Goal: Information Seeking & Learning: Learn about a topic

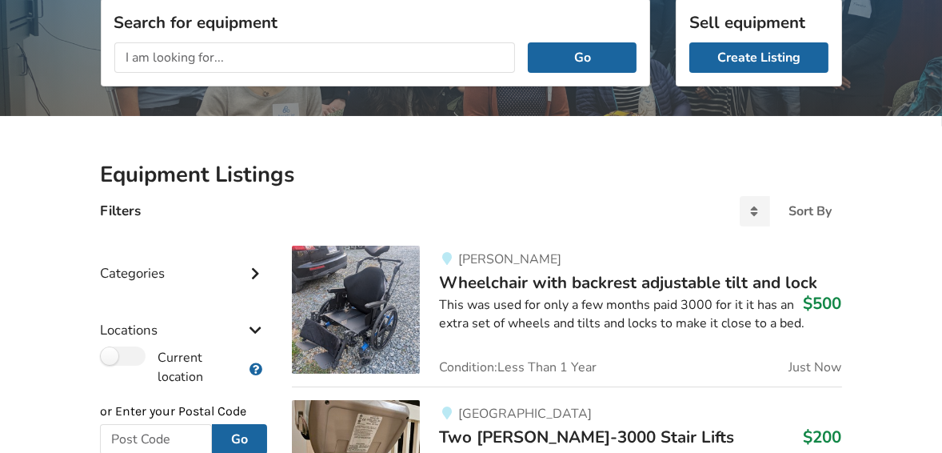
scroll to position [303, 0]
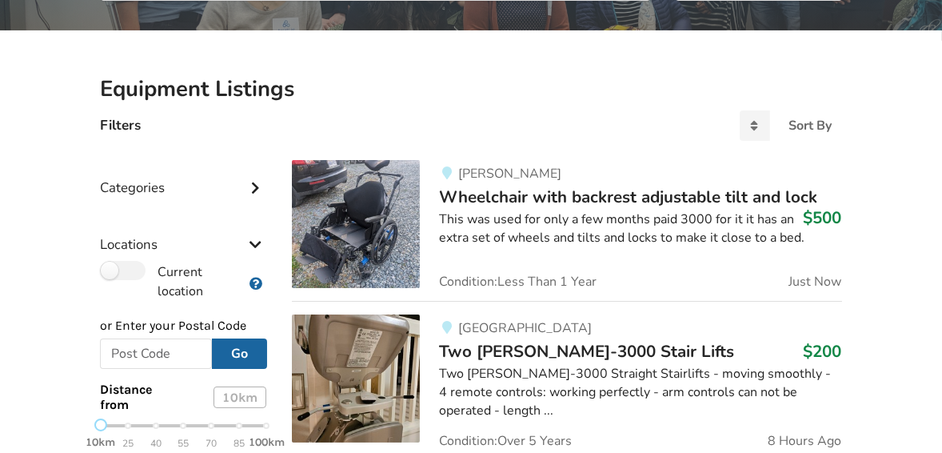
click at [258, 189] on icon at bounding box center [255, 186] width 16 height 14
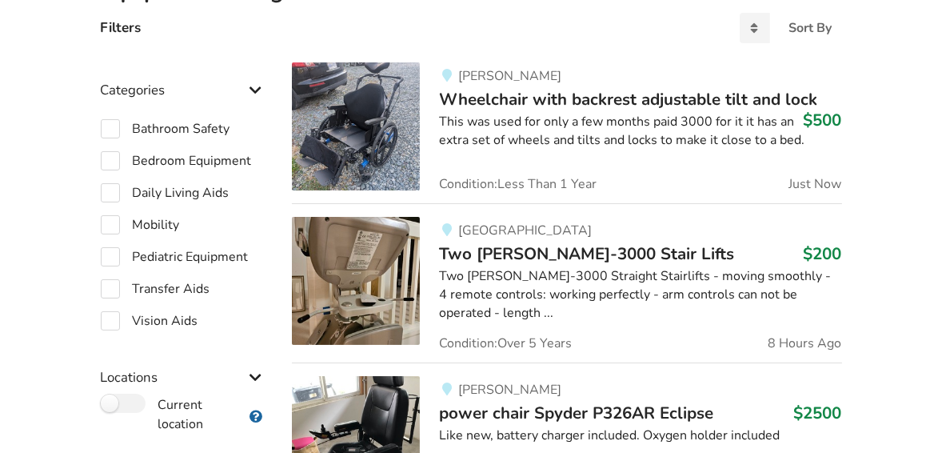
scroll to position [401, 0]
click at [167, 224] on label "Mobility" at bounding box center [140, 223] width 79 height 19
checkbox input "true"
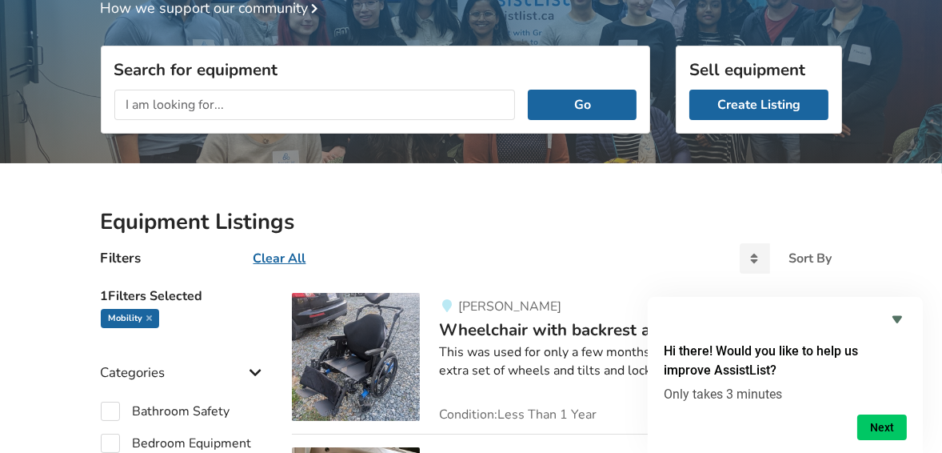
scroll to position [130, 0]
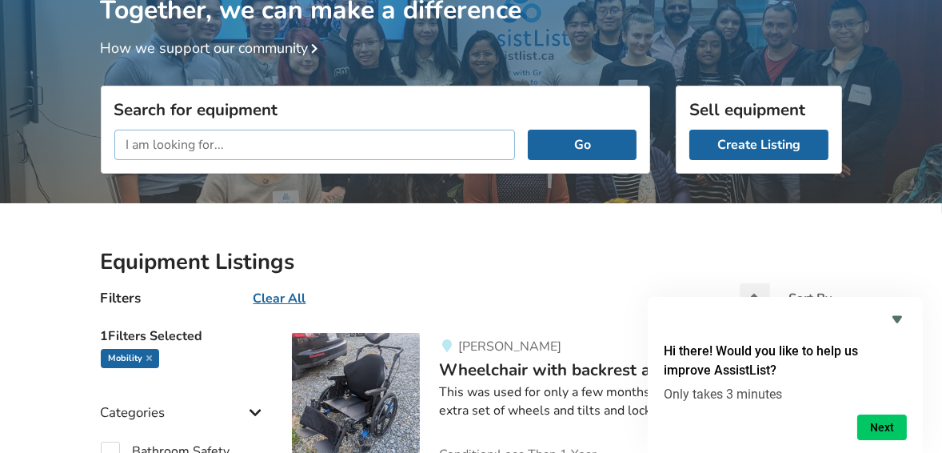
click at [227, 144] on input "text" at bounding box center [314, 145] width 401 height 30
type input "wheelchairs"
click at [528, 130] on button "Go" at bounding box center [582, 145] width 108 height 30
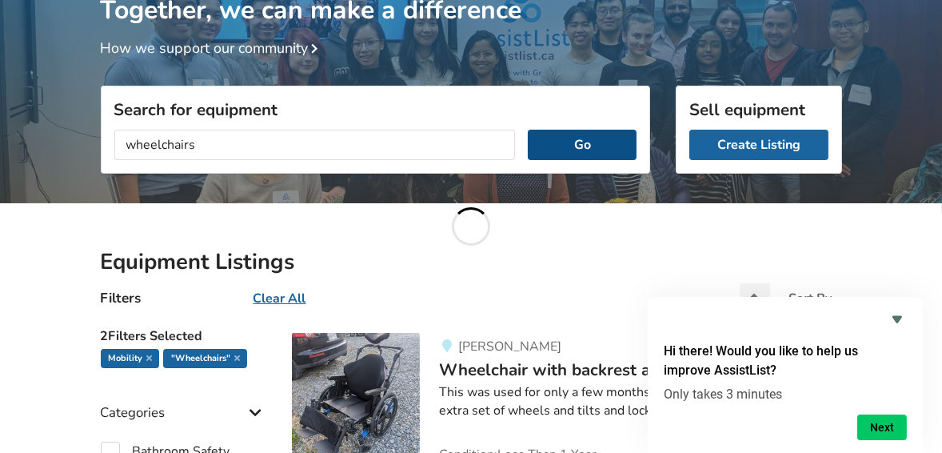
click at [581, 143] on button "Go" at bounding box center [582, 145] width 108 height 30
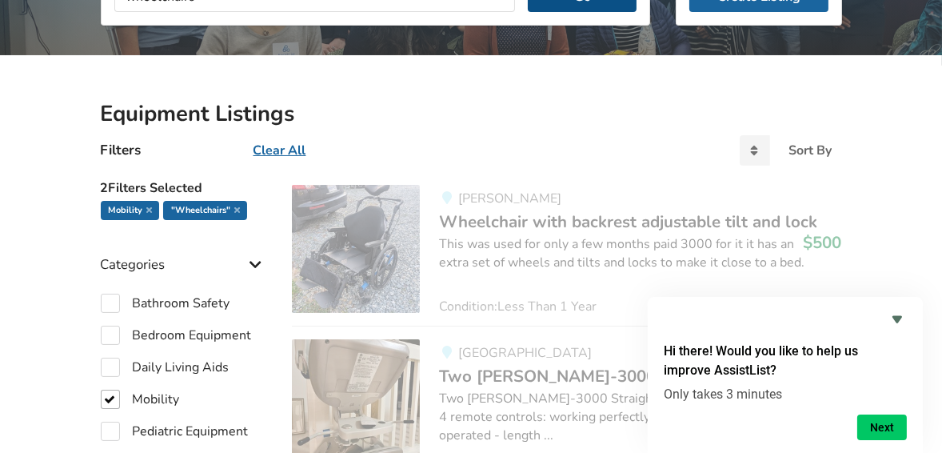
scroll to position [281, 0]
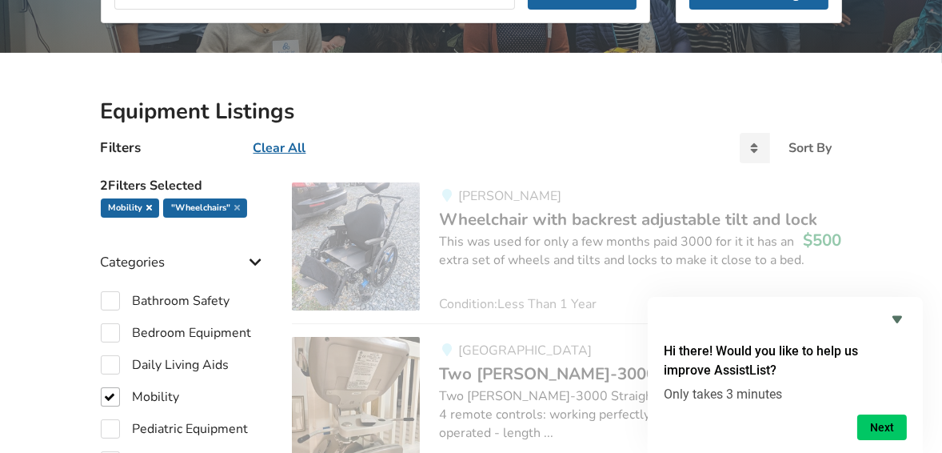
click at [146, 206] on icon at bounding box center [149, 207] width 6 height 8
checkbox input "false"
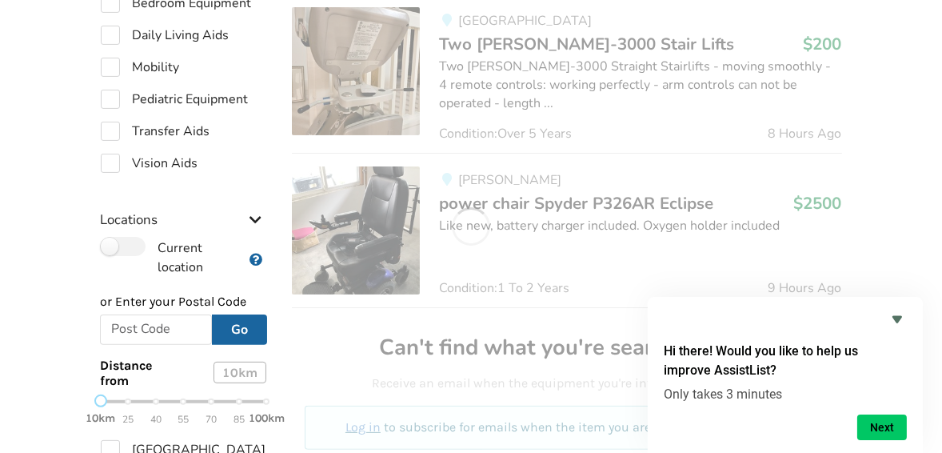
scroll to position [612, 0]
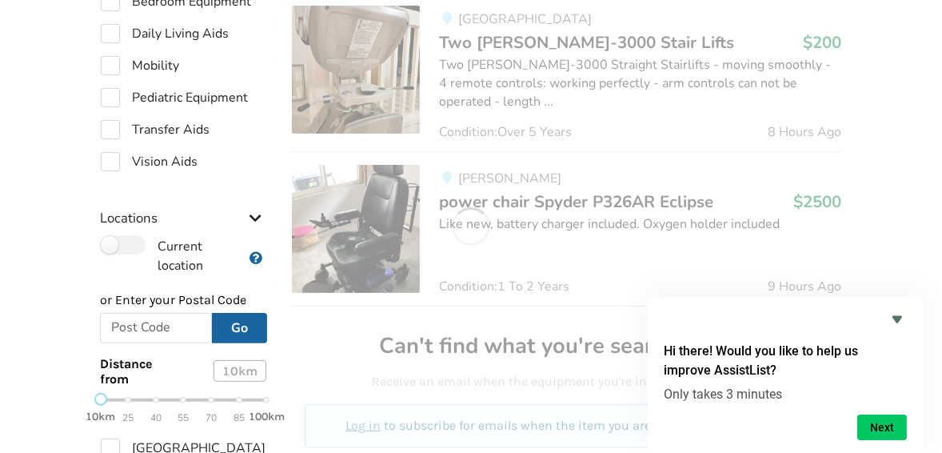
click at [256, 220] on icon at bounding box center [255, 217] width 16 height 14
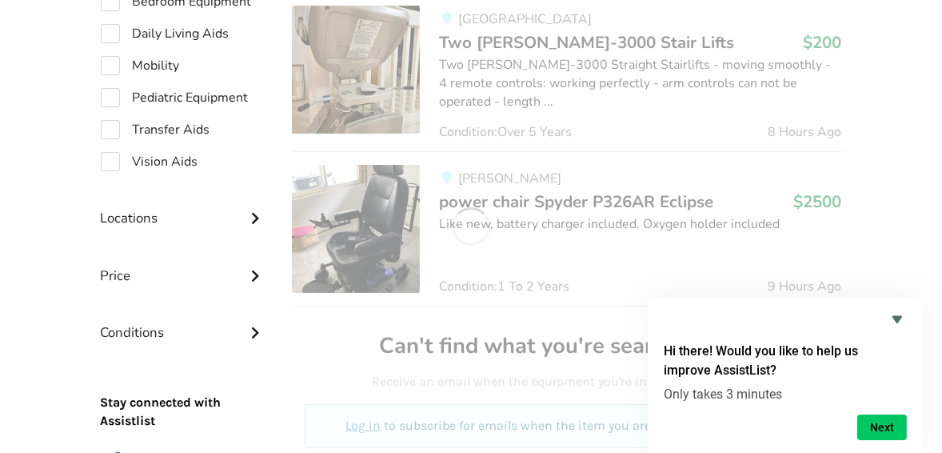
click at [256, 217] on icon at bounding box center [255, 217] width 16 height 14
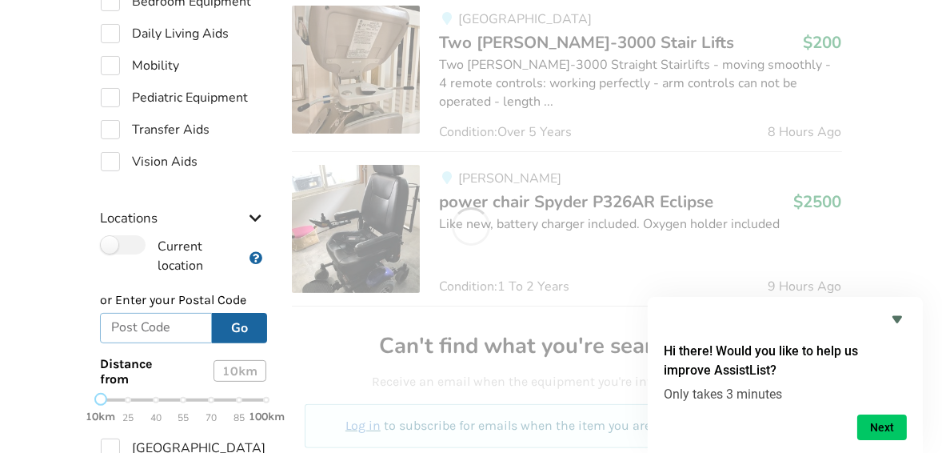
click at [181, 325] on input "text" at bounding box center [156, 328] width 113 height 30
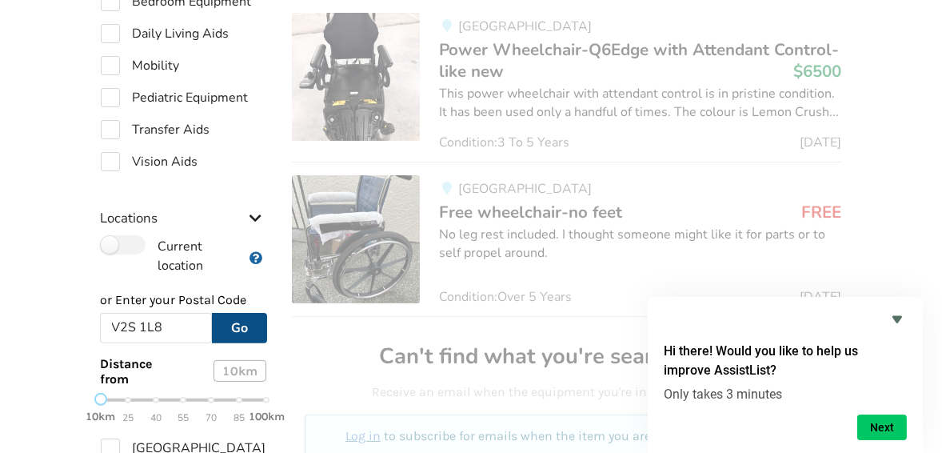
click at [235, 323] on button "Go" at bounding box center [239, 328] width 55 height 30
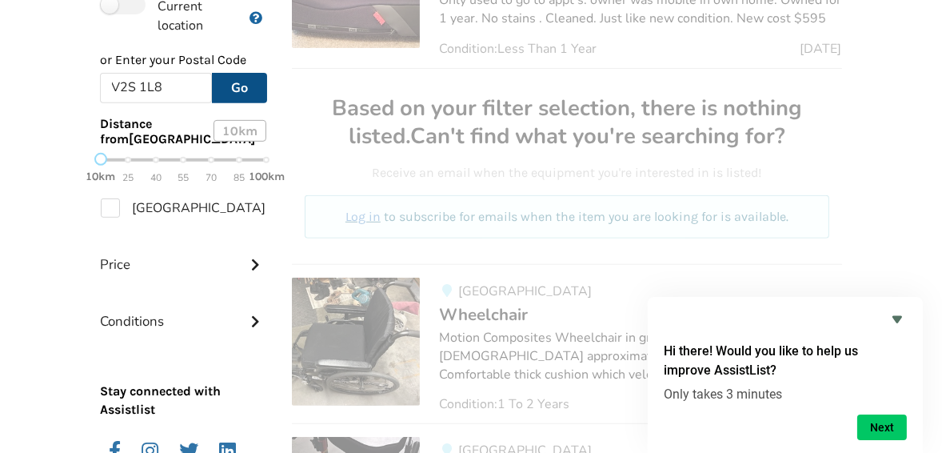
scroll to position [784, 0]
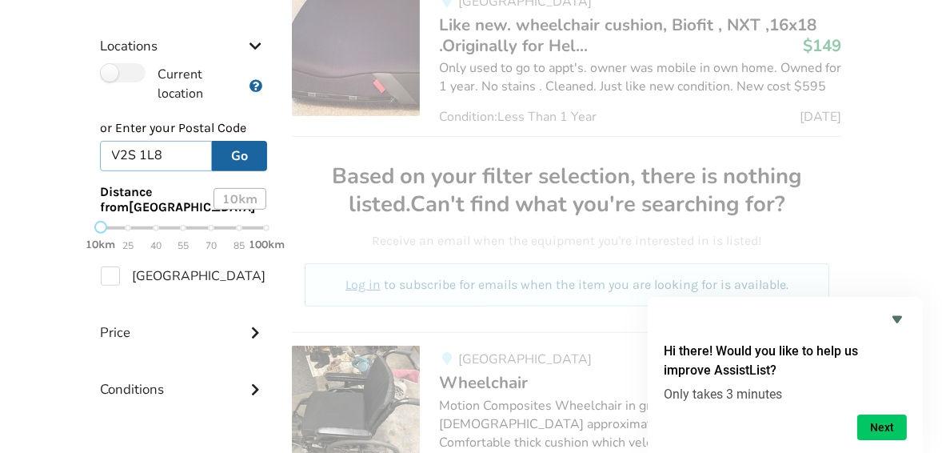
click at [185, 155] on input "V2S 1L8" at bounding box center [156, 156] width 113 height 30
type input "V"
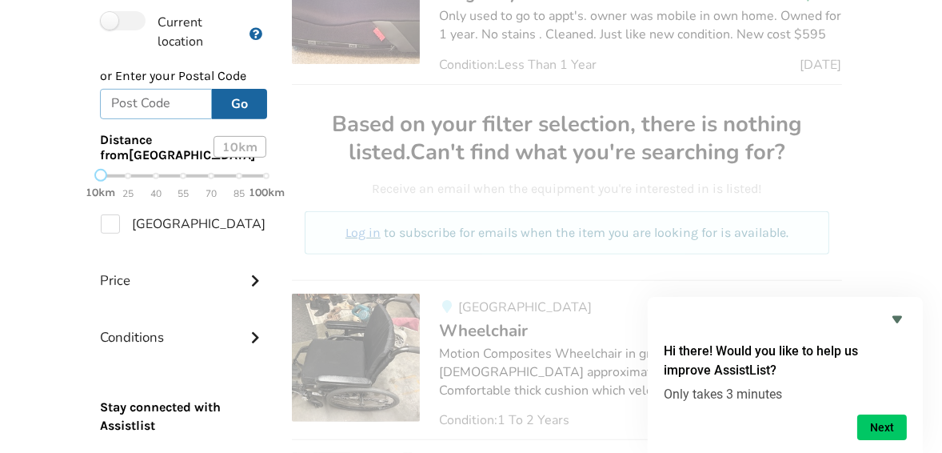
scroll to position [834, 0]
click at [257, 287] on icon at bounding box center [255, 280] width 16 height 14
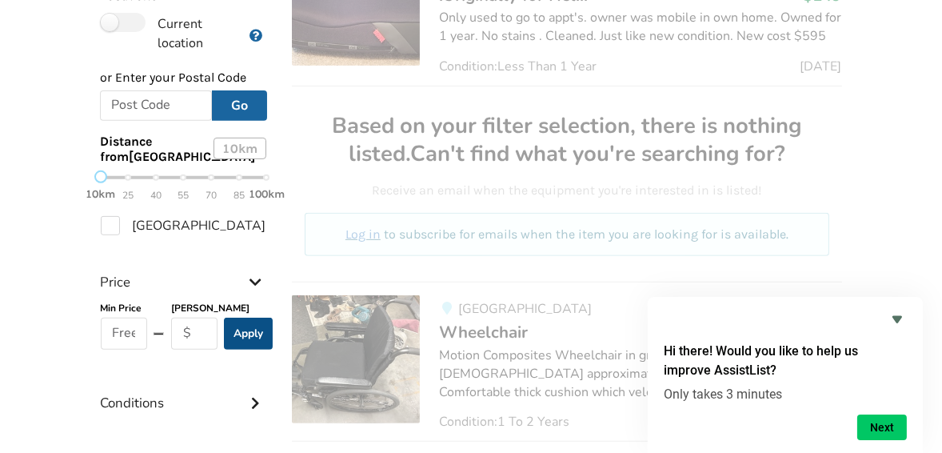
click at [251, 349] on button "Apply" at bounding box center [248, 333] width 49 height 32
click at [251, 346] on button "Apply" at bounding box center [248, 333] width 49 height 32
click at [190, 343] on input "text" at bounding box center [194, 333] width 47 height 32
type input "200."
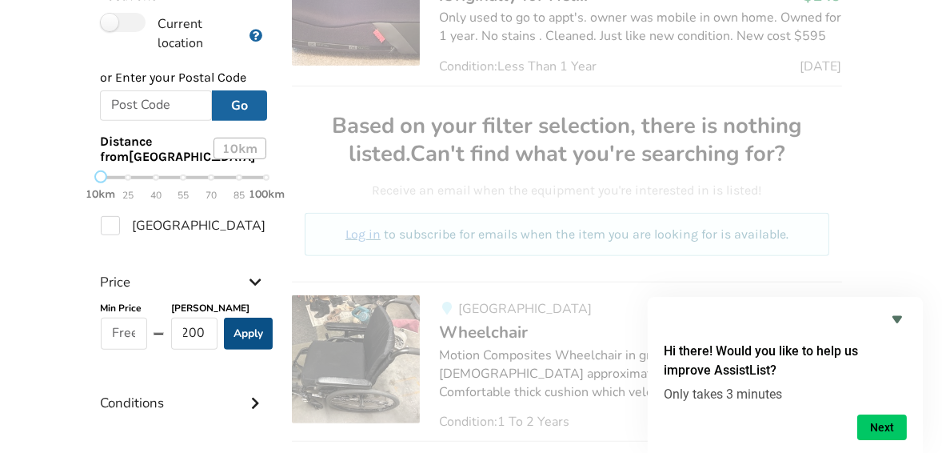
scroll to position [0, 0]
click at [241, 349] on button "Apply" at bounding box center [248, 333] width 49 height 32
click at [245, 345] on button "Apply" at bounding box center [248, 333] width 49 height 32
click at [255, 287] on icon at bounding box center [255, 280] width 16 height 14
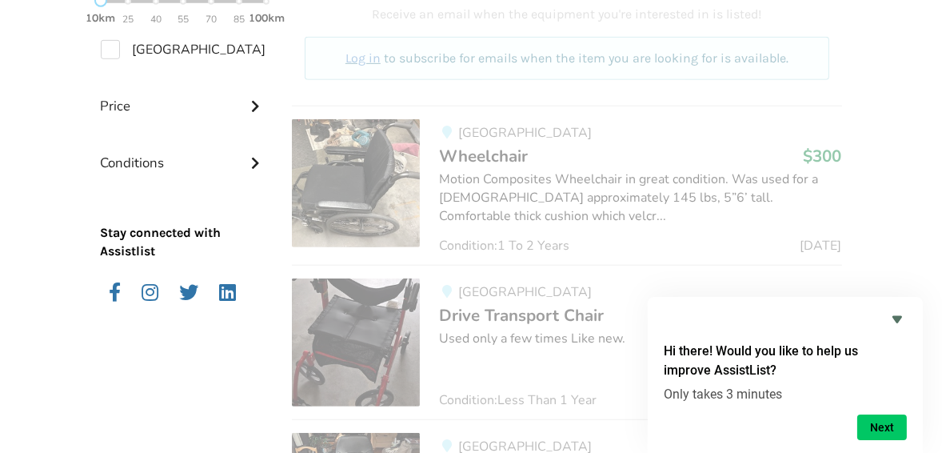
scroll to position [1008, 0]
click at [367, 182] on img at bounding box center [356, 185] width 128 height 128
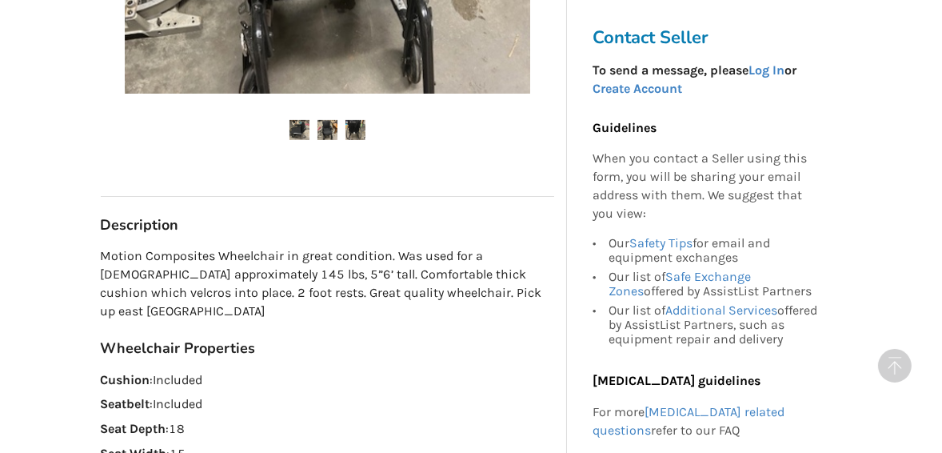
scroll to position [604, 0]
